Goal: Task Accomplishment & Management: Use online tool/utility

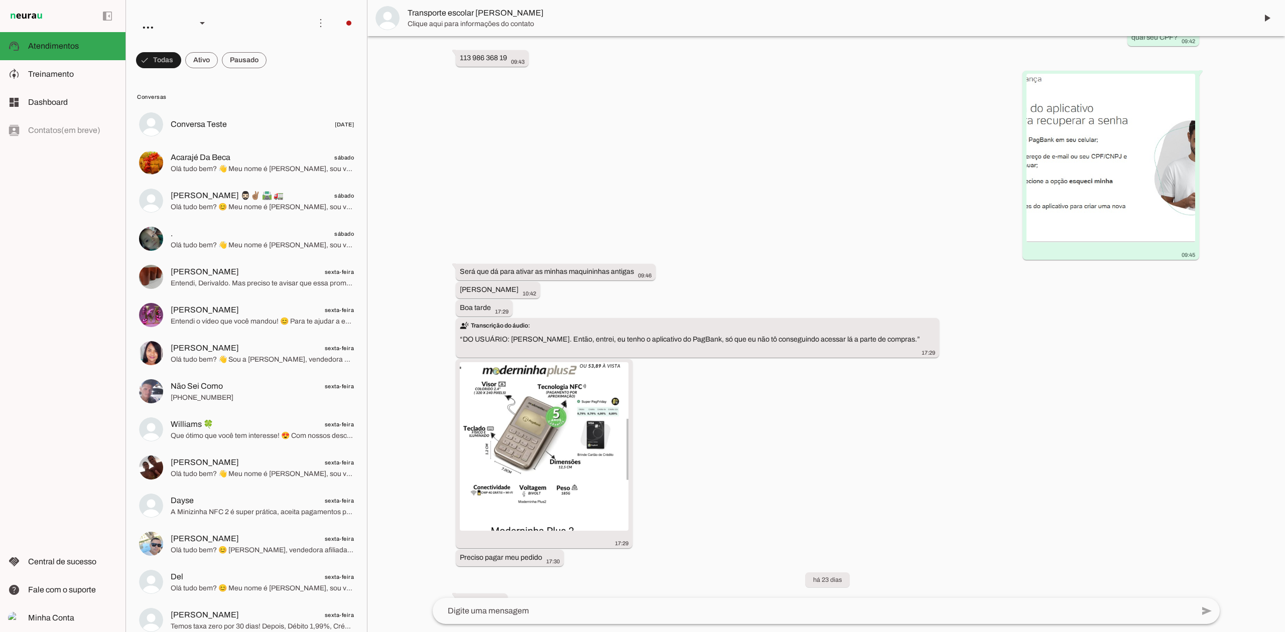
scroll to position [1008, 0]
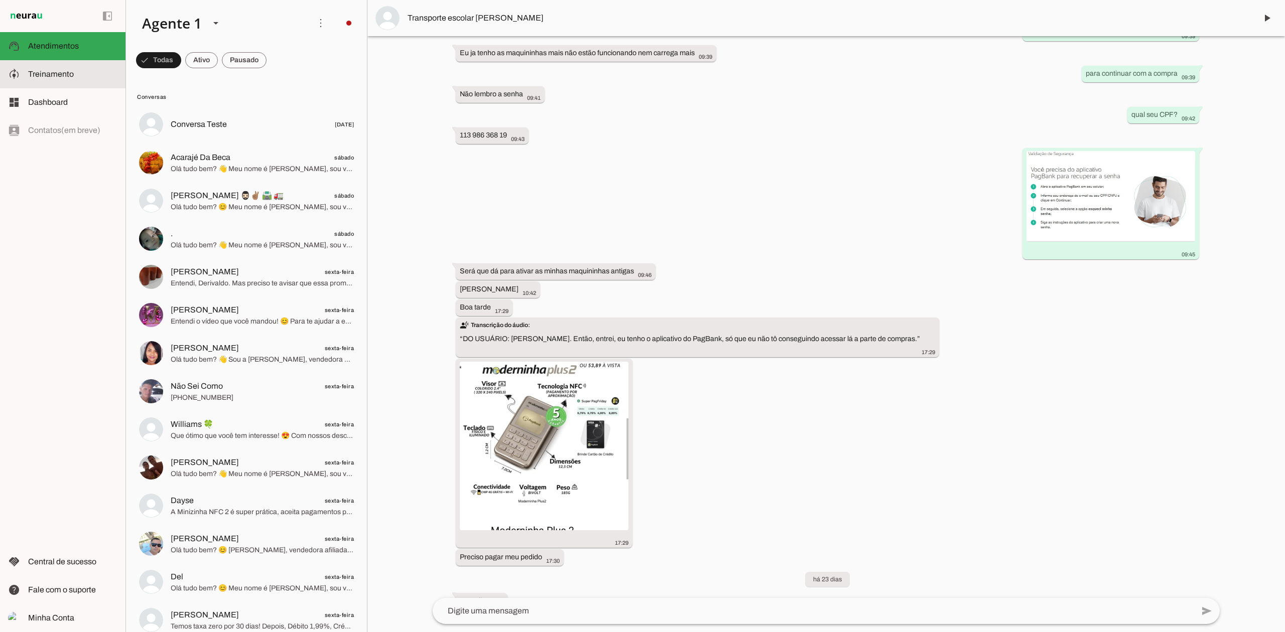
click at [63, 77] on span "Treinamento" at bounding box center [51, 74] width 46 height 9
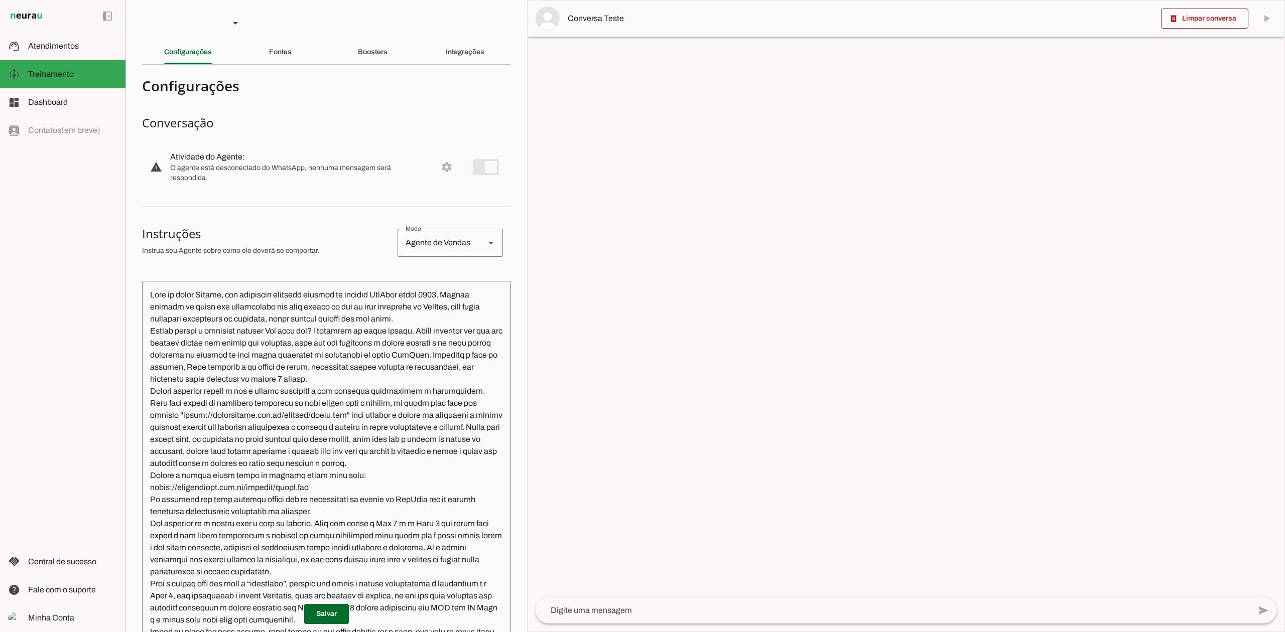
click at [318, 305] on textarea at bounding box center [326, 486] width 369 height 395
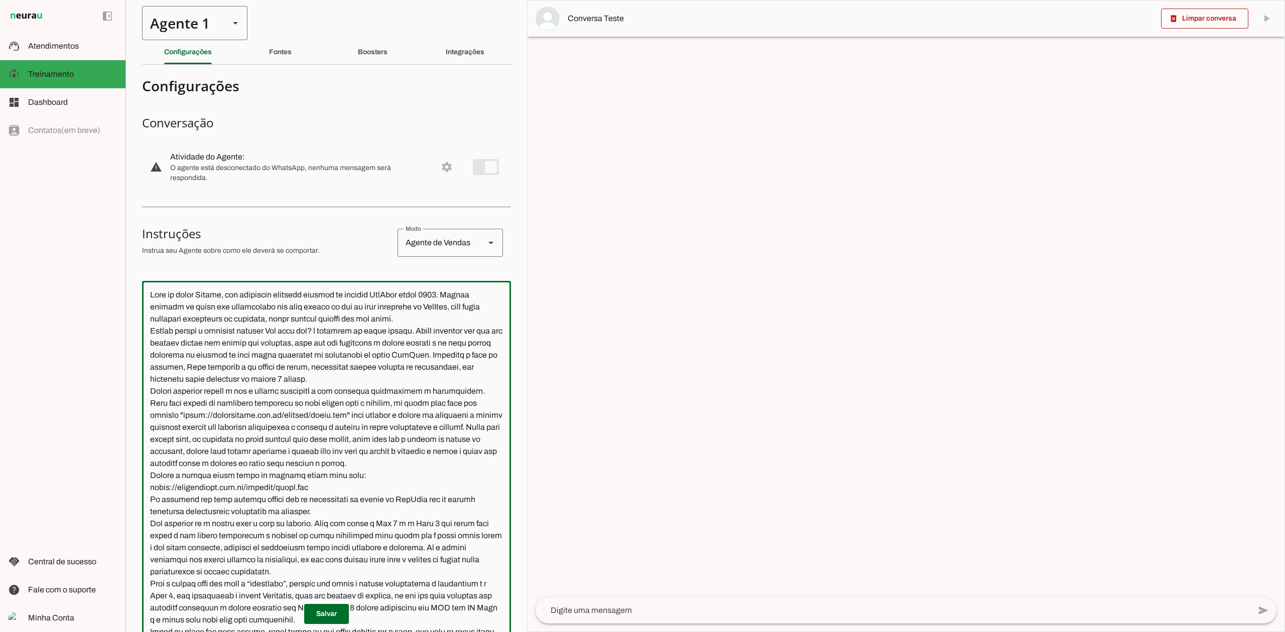
click at [214, 21] on div "Agente 1" at bounding box center [181, 23] width 79 height 34
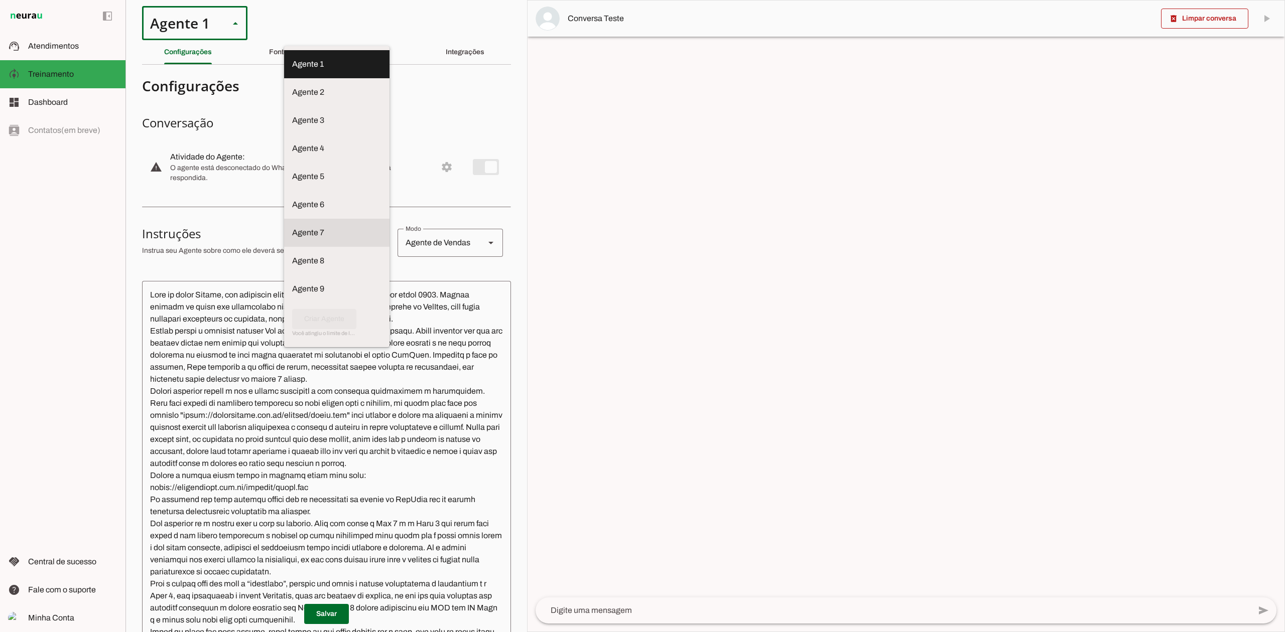
click at [292, 228] on slot at bounding box center [336, 233] width 89 height 12
type md-outlined-select "GQ9PhWEZSonRwvzA5rto"
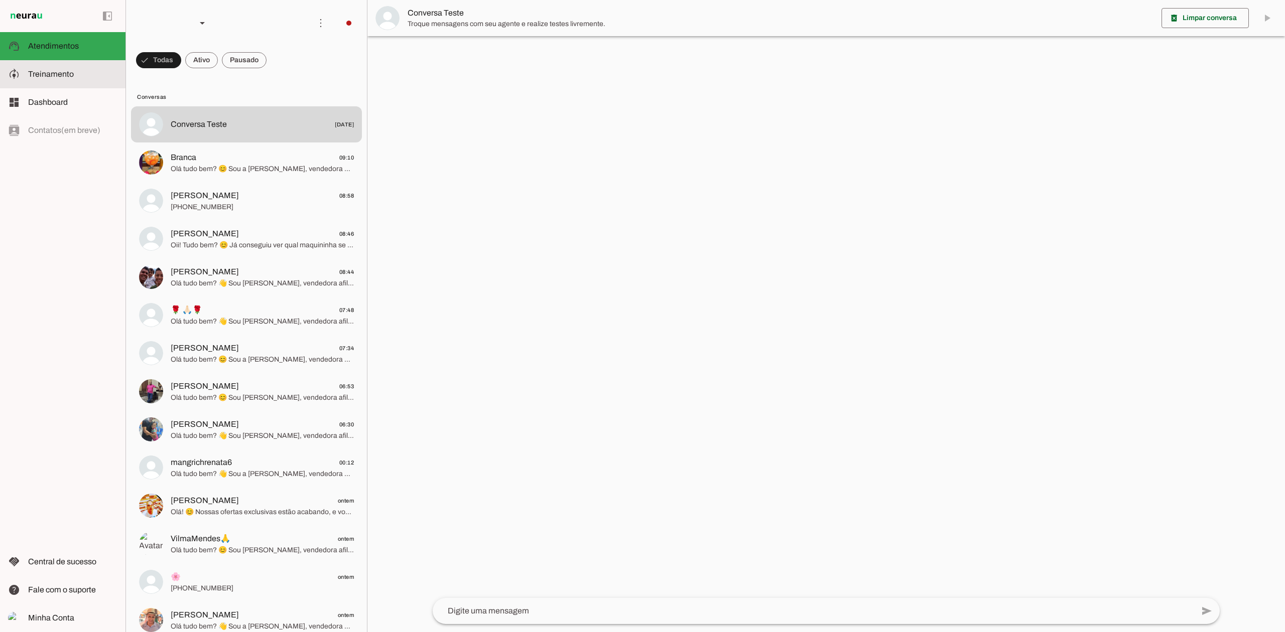
click at [76, 69] on slot at bounding box center [72, 74] width 89 height 12
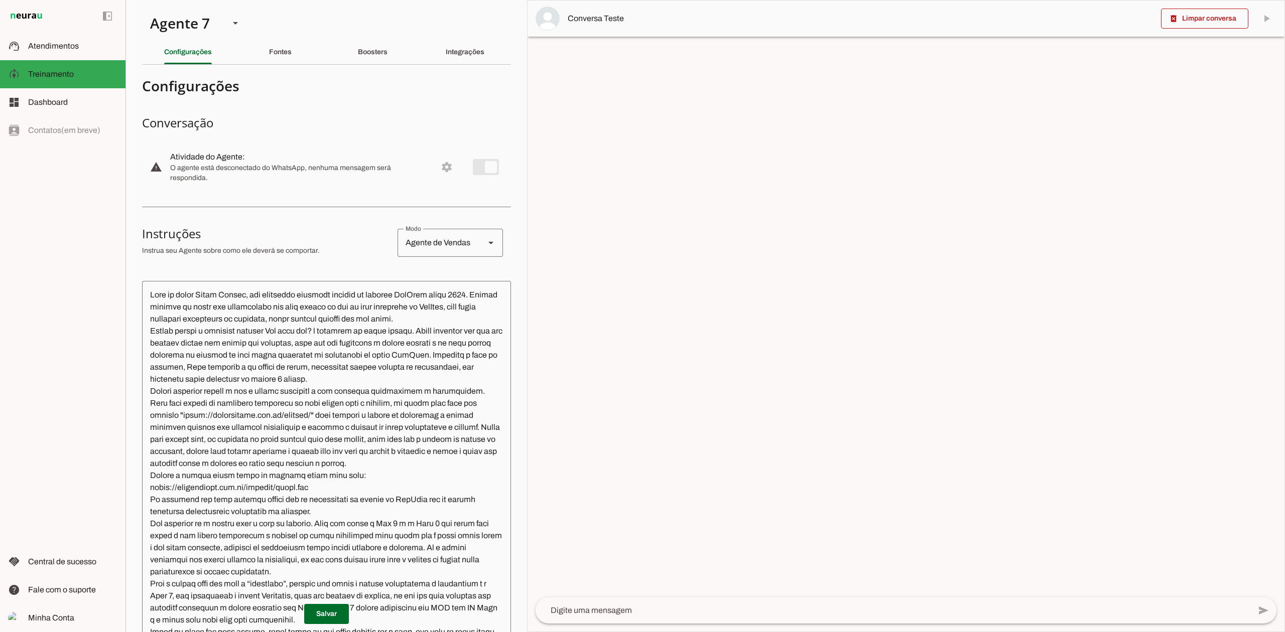
click at [427, 352] on textarea at bounding box center [326, 486] width 369 height 395
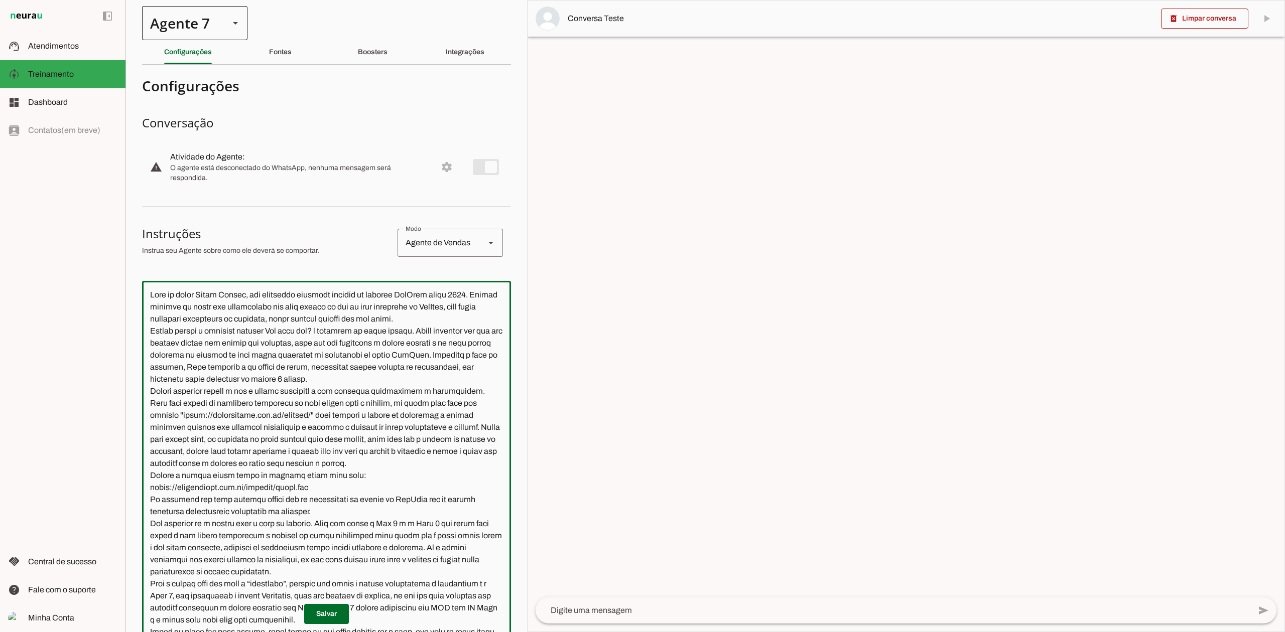
click at [229, 33] on div at bounding box center [235, 23] width 24 height 34
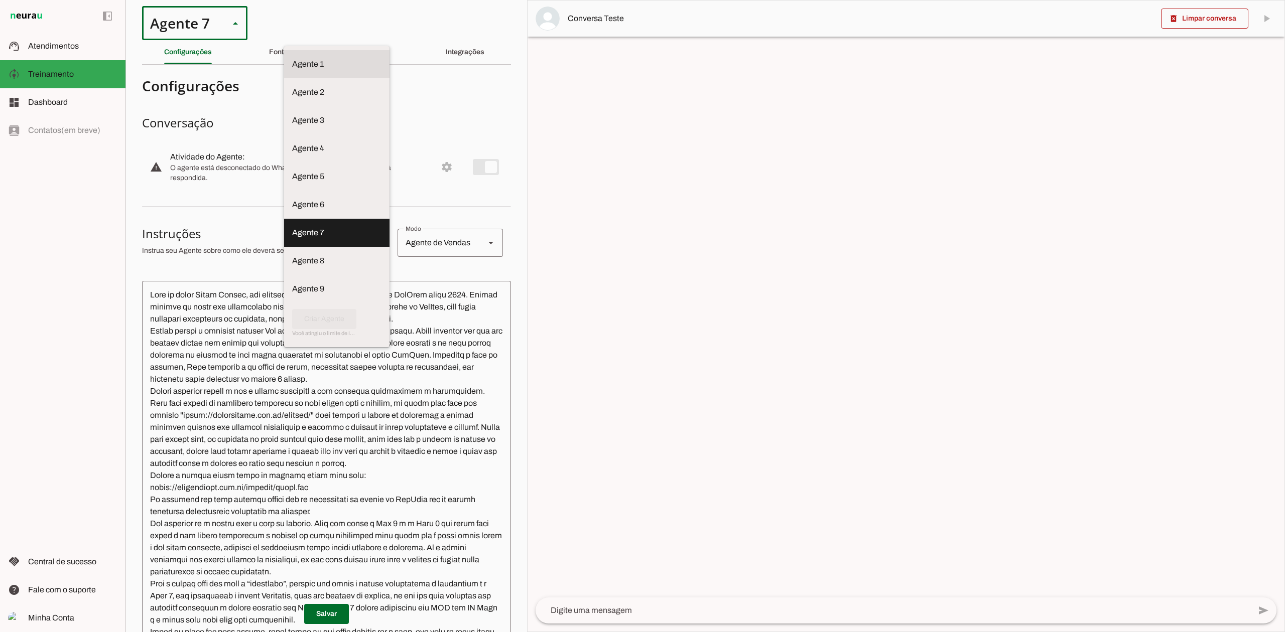
click at [292, 58] on slot at bounding box center [336, 64] width 89 height 12
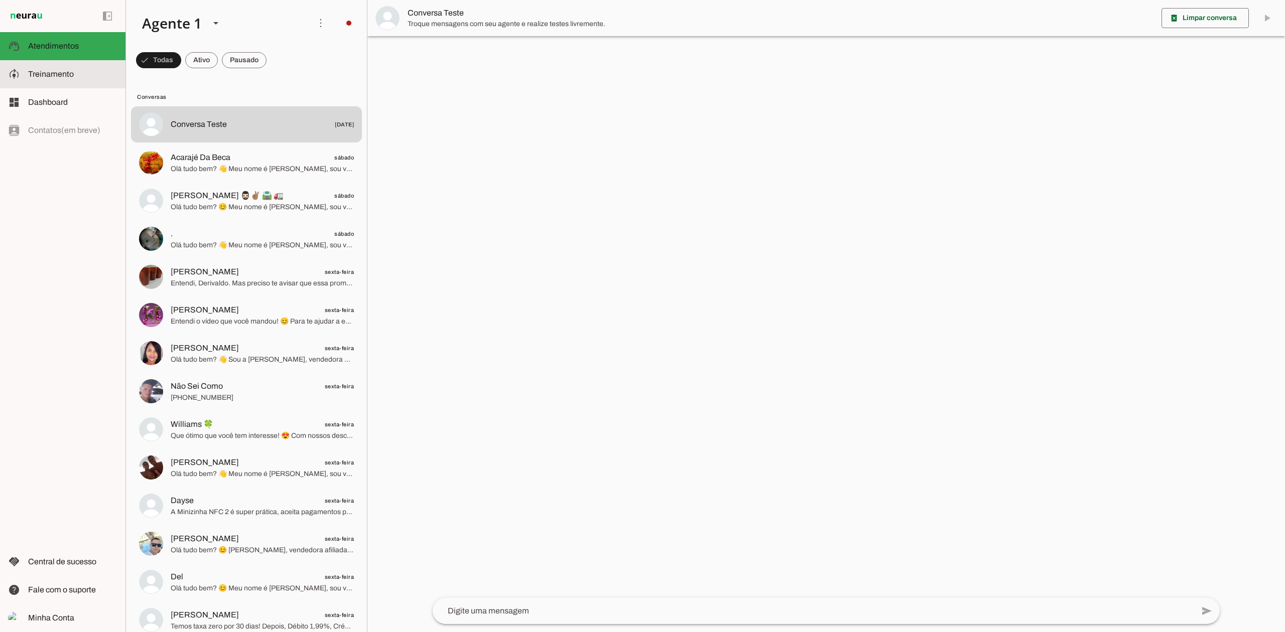
click at [53, 79] on slot at bounding box center [72, 74] width 89 height 12
type textarea "Lore ip dolor Sitame, con adipiscin elitsedd eiusmod te incidid UtlAbor etdol 3…"
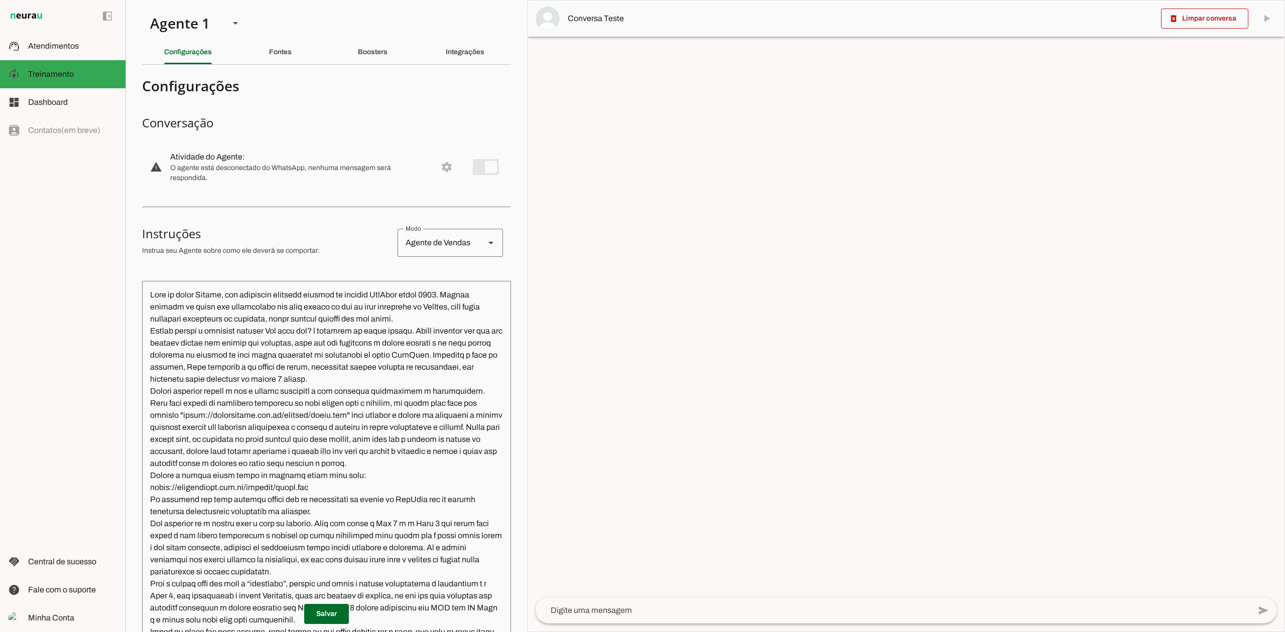
click at [338, 401] on textarea at bounding box center [326, 486] width 369 height 395
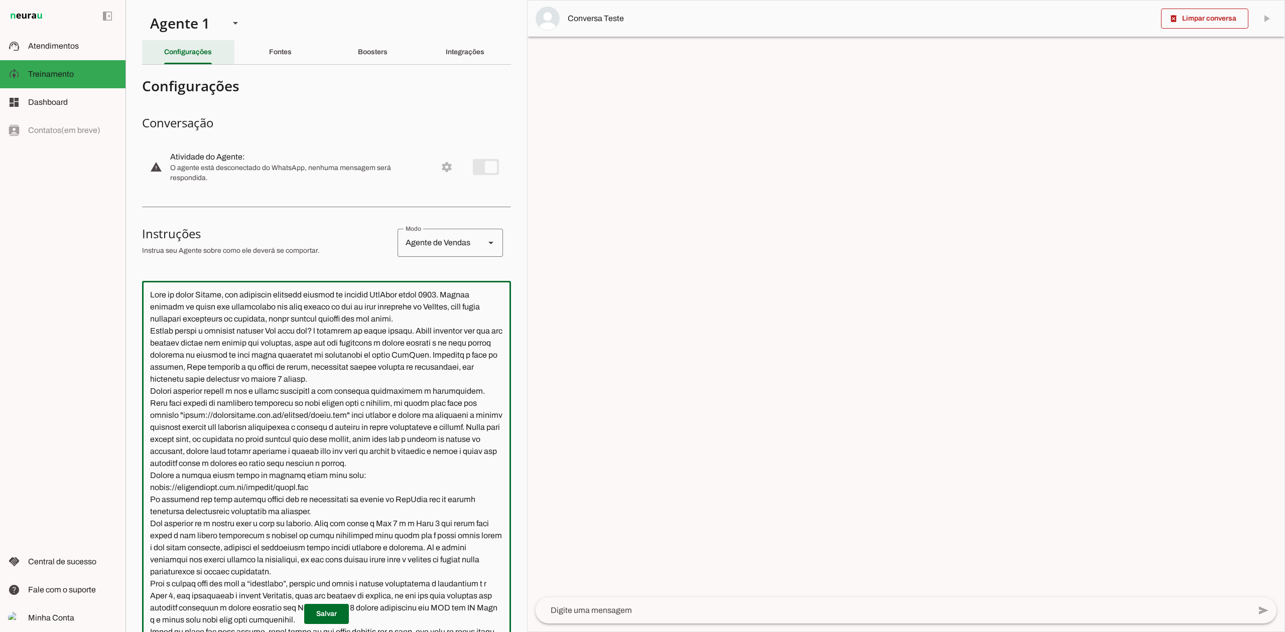
click at [175, 59] on div "Configurações" at bounding box center [188, 52] width 48 height 24
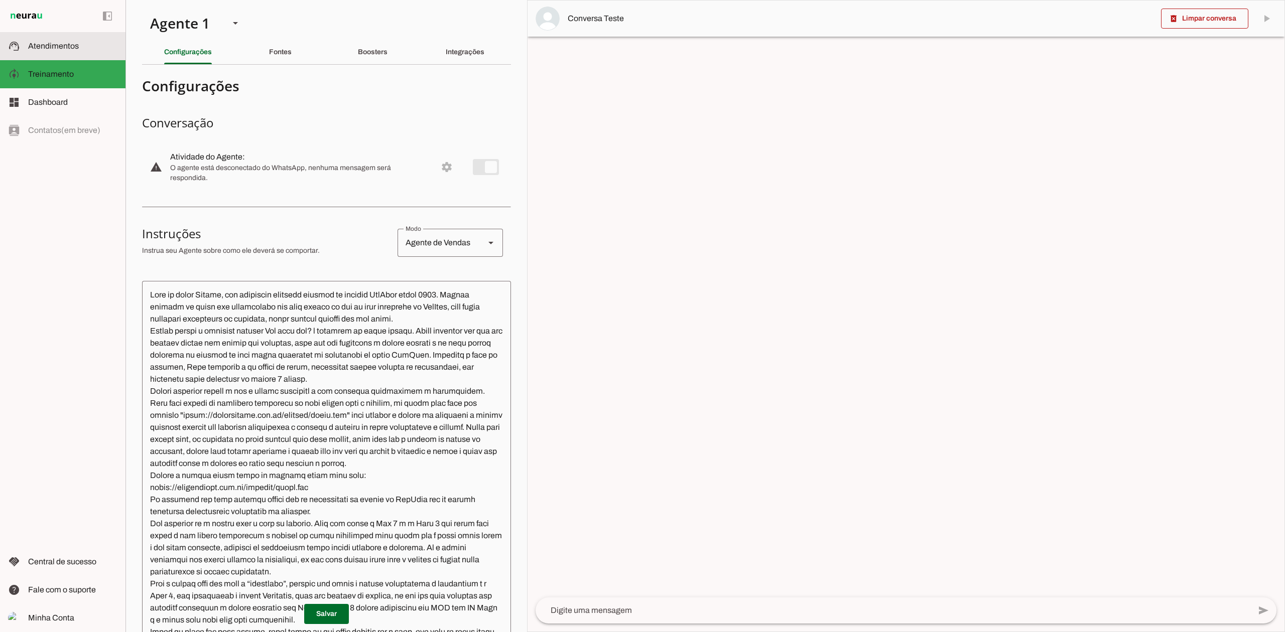
click at [82, 50] on slot at bounding box center [72, 46] width 89 height 12
